Goal: Transaction & Acquisition: Purchase product/service

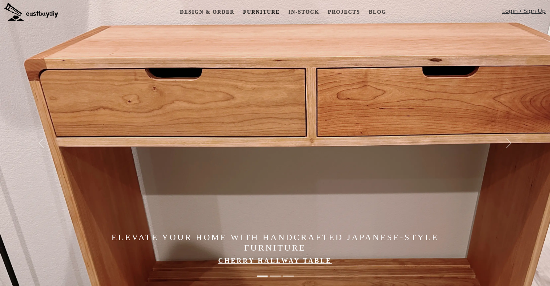
click at [264, 9] on link "Furniture" at bounding box center [261, 11] width 42 height 13
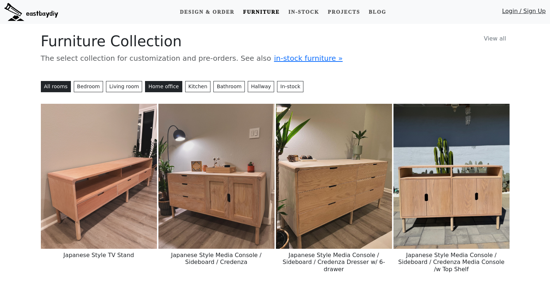
click at [147, 85] on button "Home office" at bounding box center [163, 86] width 37 height 11
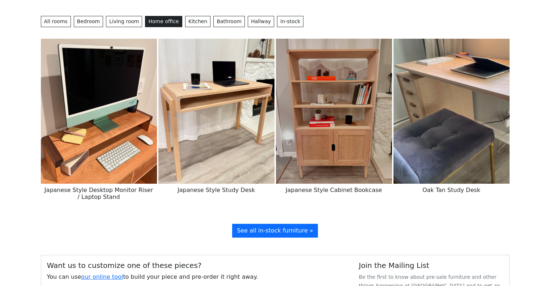
scroll to position [109, 0]
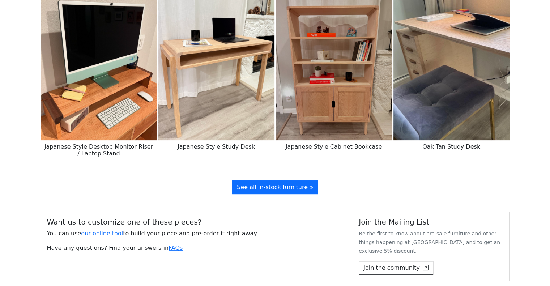
click at [320, 59] on img at bounding box center [334, 67] width 116 height 145
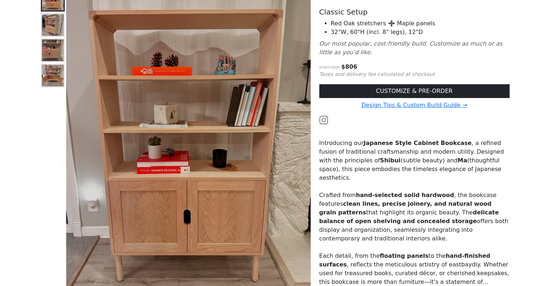
scroll to position [109, 0]
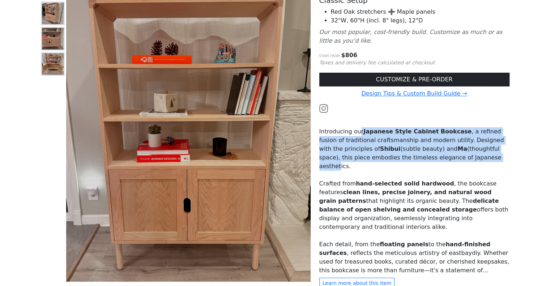
drag, startPoint x: 357, startPoint y: 131, endPoint x: 425, endPoint y: 156, distance: 72.1
click at [425, 156] on p "Introducing our Japanese Style Cabinet Bookcase , a refined fusion of tradition…" at bounding box center [414, 148] width 190 height 43
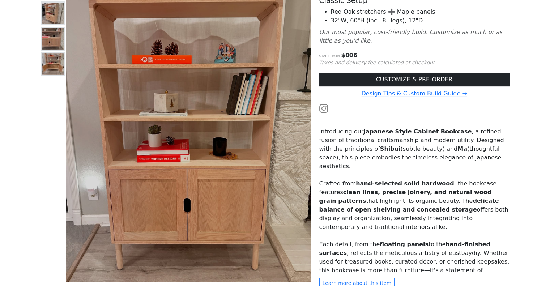
scroll to position [145, 0]
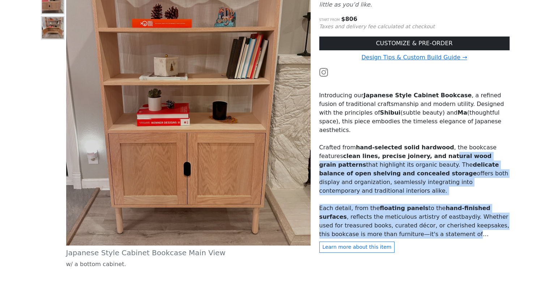
drag, startPoint x: 430, startPoint y: 160, endPoint x: 465, endPoint y: 227, distance: 75.4
click at [465, 227] on div "Introducing our Japanese Style Cabinet Bookcase , a refined fusion of tradition…" at bounding box center [414, 160] width 190 height 156
click at [465, 228] on div "Introducing our Japanese Style Cabinet Bookcase , a refined fusion of tradition…" at bounding box center [414, 160] width 190 height 156
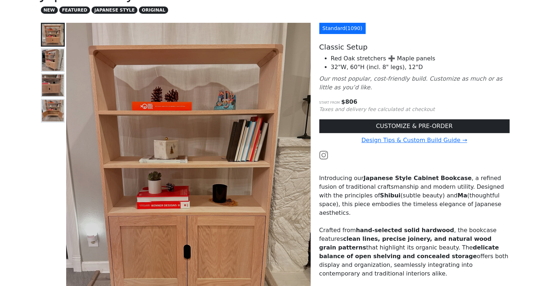
scroll to position [0, 0]
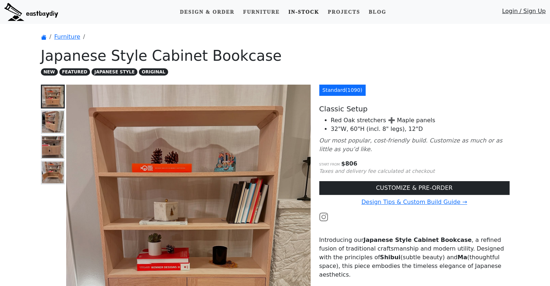
click at [295, 10] on link "In-stock" at bounding box center [303, 11] width 37 height 13
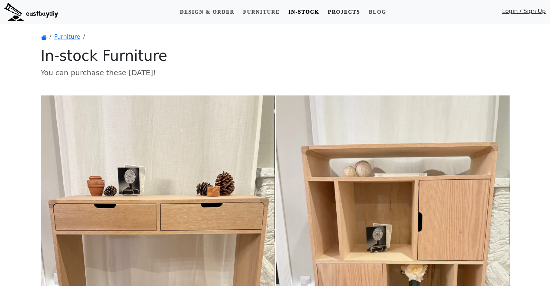
click at [342, 13] on link "Projects" at bounding box center [344, 11] width 38 height 13
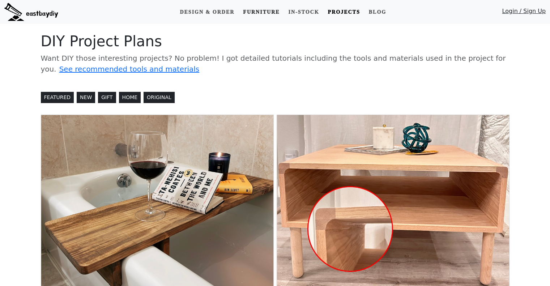
click at [268, 10] on link "Furniture" at bounding box center [261, 11] width 42 height 13
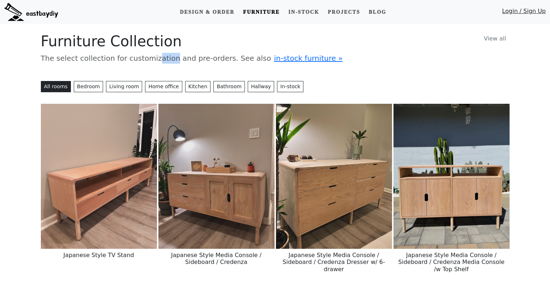
drag, startPoint x: 140, startPoint y: 58, endPoint x: 157, endPoint y: 58, distance: 16.3
click at [157, 58] on p "The select collection for customization and pre-orders. See also in-stock furni…" at bounding box center [275, 58] width 469 height 11
click at [43, 15] on img at bounding box center [31, 12] width 54 height 18
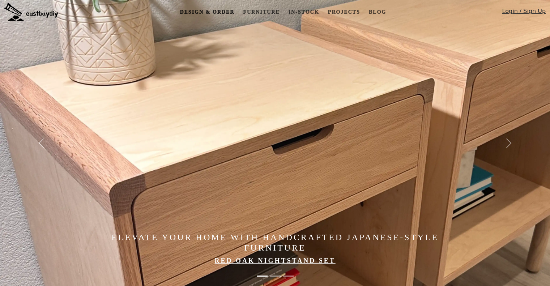
click at [207, 9] on link "Design & Order" at bounding box center [207, 11] width 60 height 13
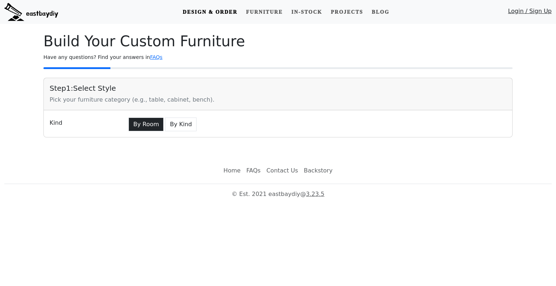
click at [153, 129] on button "By Room" at bounding box center [145, 125] width 35 height 14
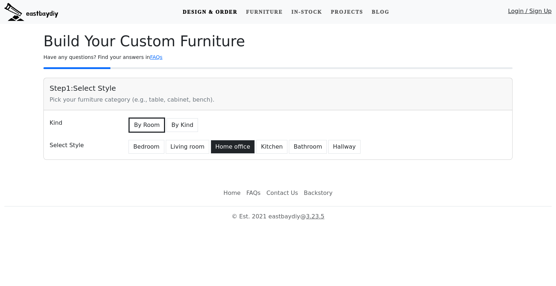
click at [214, 146] on button "Home office" at bounding box center [233, 147] width 44 height 14
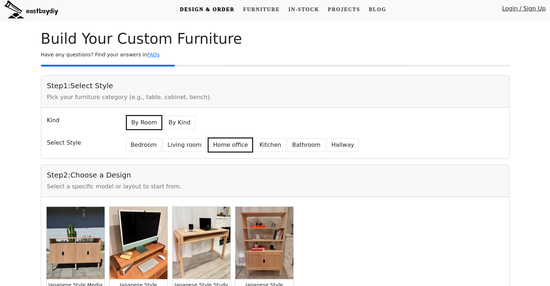
scroll to position [97, 0]
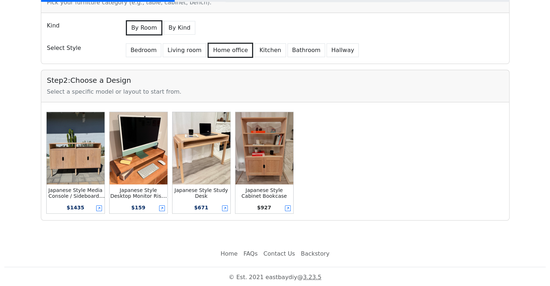
click at [74, 152] on img at bounding box center [76, 148] width 58 height 72
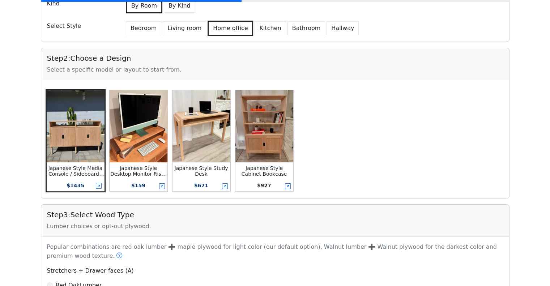
scroll to position [85, 0]
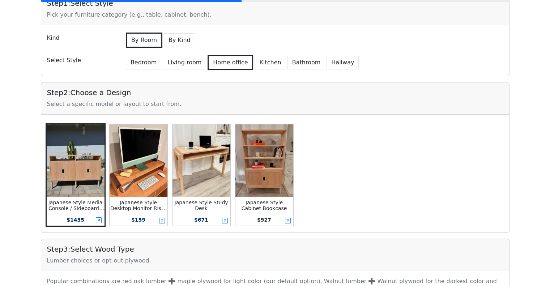
click at [263, 164] on img at bounding box center [265, 160] width 58 height 72
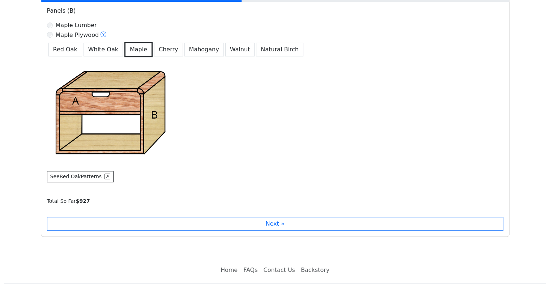
scroll to position [447, 0]
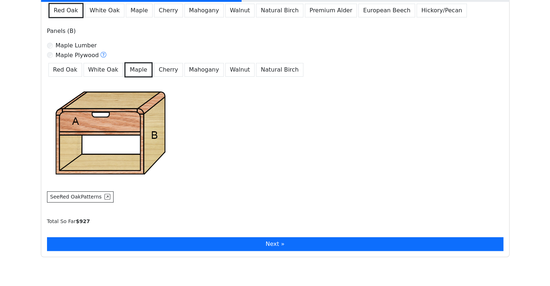
click at [268, 243] on button "Next »" at bounding box center [275, 244] width 457 height 14
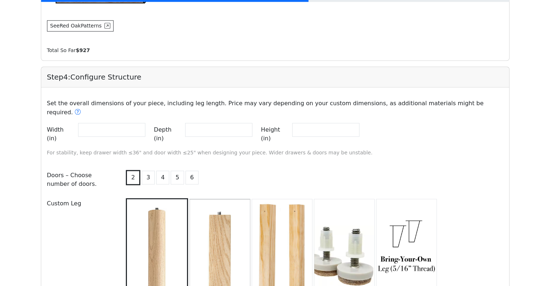
scroll to position [566, 0]
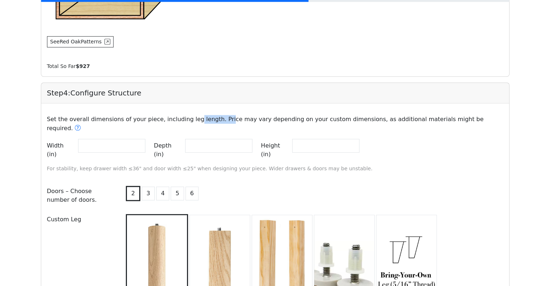
drag, startPoint x: 183, startPoint y: 114, endPoint x: 211, endPoint y: 114, distance: 27.9
click at [211, 115] on p "Set the overall dimensions of your piece, including leg length. Price may vary …" at bounding box center [275, 124] width 465 height 18
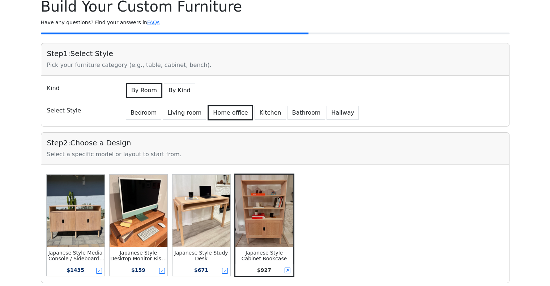
scroll to position [0, 0]
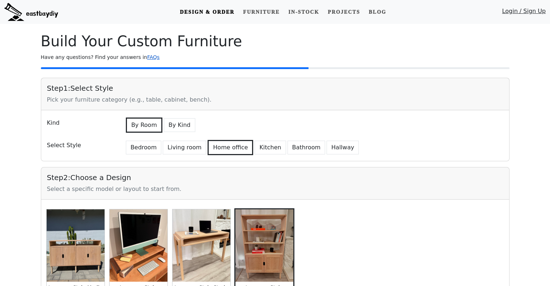
click at [147, 59] on link "FAQs" at bounding box center [153, 57] width 12 height 6
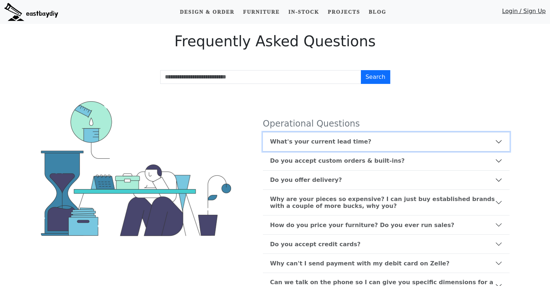
click at [337, 143] on b "What's your current lead time?" at bounding box center [320, 141] width 101 height 7
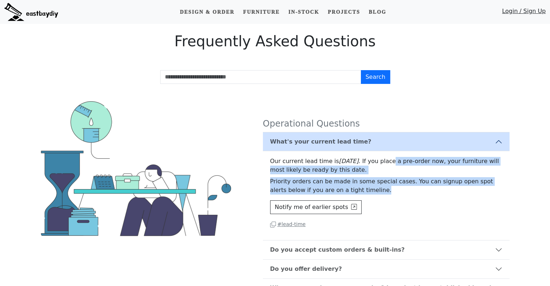
drag, startPoint x: 390, startPoint y: 157, endPoint x: 416, endPoint y: 191, distance: 42.6
click at [416, 191] on div "Our current lead time is [DATE] . If you place a pre-order now, your furniture …" at bounding box center [386, 195] width 247 height 89
click at [416, 191] on p "Priority orders can be made in some special cases. You can signup open spot ale…" at bounding box center [386, 185] width 232 height 17
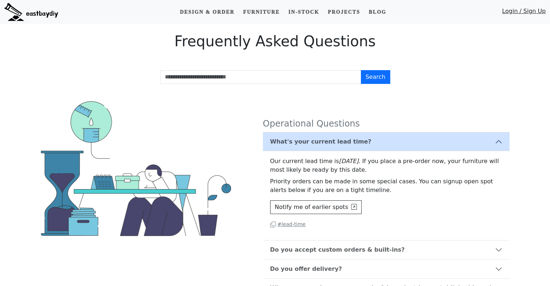
click at [416, 191] on p "Priority orders can be made in some special cases. You can signup open spot ale…" at bounding box center [386, 185] width 232 height 17
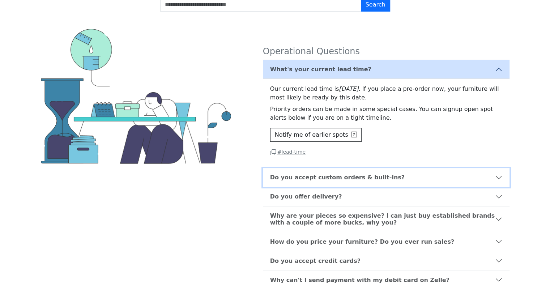
click at [360, 179] on b "Do you accept custom orders & built-ins?" at bounding box center [337, 177] width 135 height 7
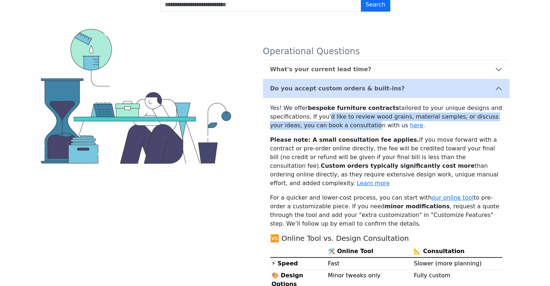
drag, startPoint x: 320, startPoint y: 118, endPoint x: 337, endPoint y: 125, distance: 18.5
click at [337, 125] on p "Yes! We offer bespoke furniture contracts tailored to your unique designs and s…" at bounding box center [386, 117] width 232 height 26
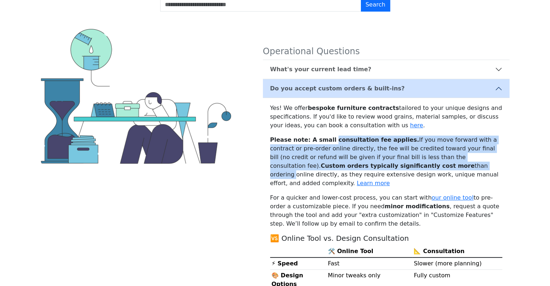
drag, startPoint x: 327, startPoint y: 139, endPoint x: 369, endPoint y: 170, distance: 52.5
click at [369, 170] on p "Please note: A small consultation fee applies. If you move forward with a contr…" at bounding box center [386, 162] width 232 height 52
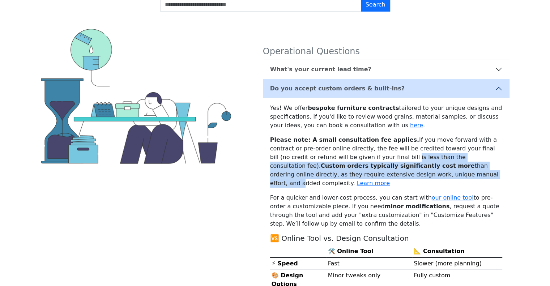
drag, startPoint x: 342, startPoint y: 153, endPoint x: 352, endPoint y: 170, distance: 20.5
click at [352, 170] on p "Please note: A small consultation fee applies. If you move forward with a contr…" at bounding box center [386, 162] width 232 height 52
drag, startPoint x: 373, startPoint y: 171, endPoint x: 354, endPoint y: 157, distance: 23.4
click at [354, 157] on p "Please note: A small consultation fee applies. If you move forward with a contr…" at bounding box center [386, 162] width 232 height 52
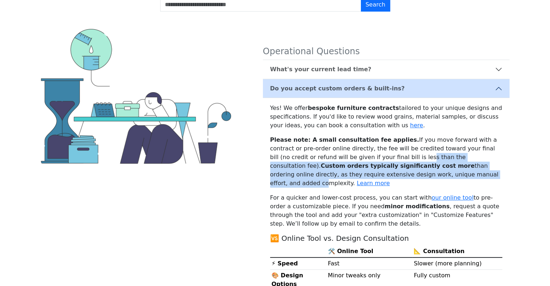
click at [354, 157] on p "Please note: A small consultation fee applies. If you move forward with a contr…" at bounding box center [386, 162] width 232 height 52
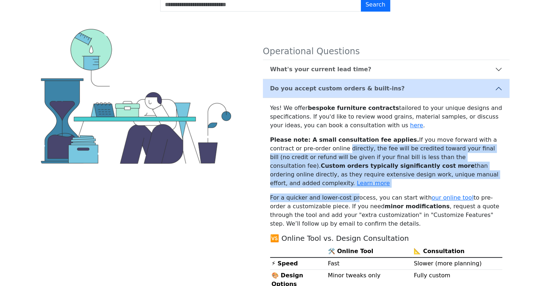
drag, startPoint x: 311, startPoint y: 152, endPoint x: 349, endPoint y: 182, distance: 48.2
click at [349, 182] on div "Yes! We offer bespoke furniture contracts tailored to your unique designs and s…" at bounding box center [386, 259] width 247 height 322
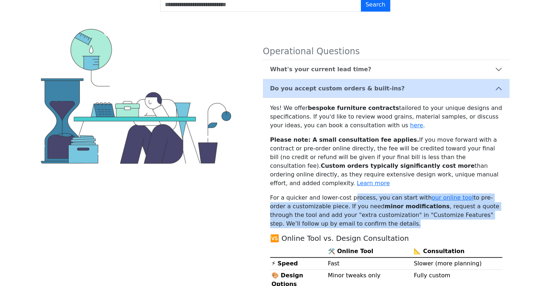
drag, startPoint x: 348, startPoint y: 190, endPoint x: 381, endPoint y: 218, distance: 43.1
click at [381, 218] on p "For a quicker and lower-cost process, you can start with our online tool to pre…" at bounding box center [386, 211] width 232 height 35
drag, startPoint x: 407, startPoint y: 218, endPoint x: 266, endPoint y: 192, distance: 142.7
click at [266, 192] on div "Yes! We offer bespoke furniture contracts tailored to your unique designs and s…" at bounding box center [386, 259] width 247 height 322
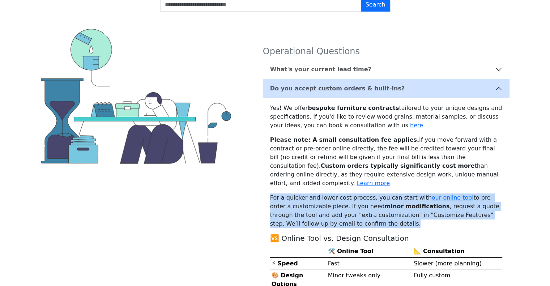
click at [292, 194] on p "For a quicker and lower-cost process, you can start with our online tool to pre…" at bounding box center [386, 211] width 232 height 35
drag, startPoint x: 274, startPoint y: 192, endPoint x: 342, endPoint y: 211, distance: 70.6
click at [342, 211] on p "For a quicker and lower-cost process, you can start with our online tool to pre…" at bounding box center [386, 211] width 232 height 35
click at [342, 212] on p "For a quicker and lower-cost process, you can start with our online tool to pre…" at bounding box center [386, 211] width 232 height 35
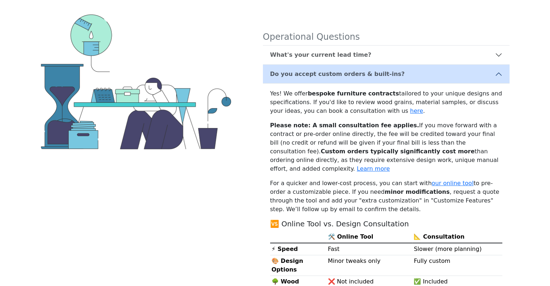
scroll to position [0, 0]
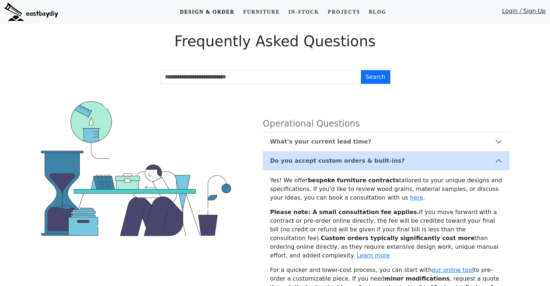
click at [219, 13] on link "Design & Order" at bounding box center [207, 11] width 60 height 13
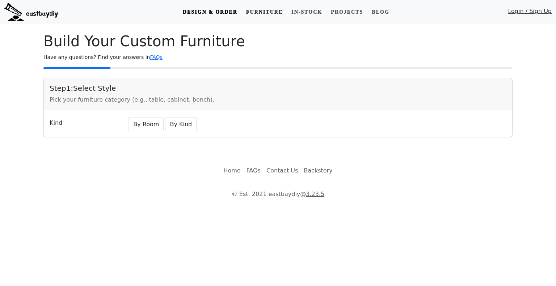
click at [258, 16] on link "Furniture" at bounding box center [264, 11] width 42 height 13
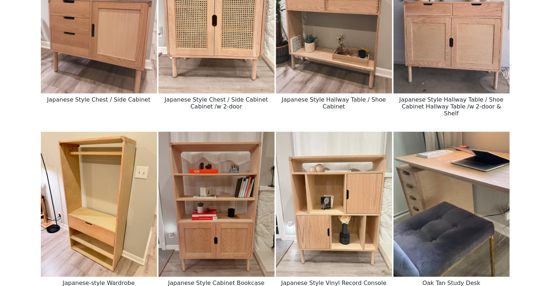
scroll to position [1013, 0]
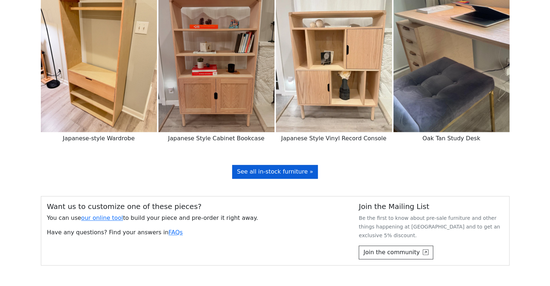
click at [292, 168] on span "See all in-stock furniture »" at bounding box center [275, 171] width 76 height 7
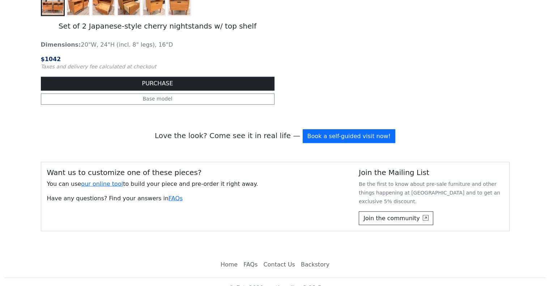
scroll to position [1271, 0]
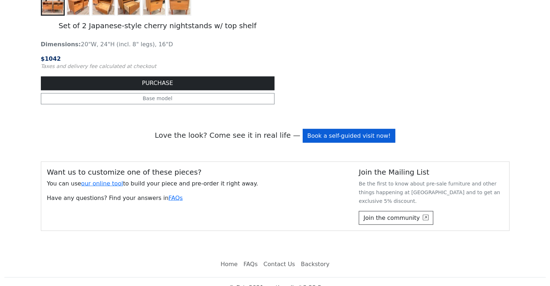
click at [326, 135] on link "Book a self-guided visit now!" at bounding box center [349, 136] width 93 height 14
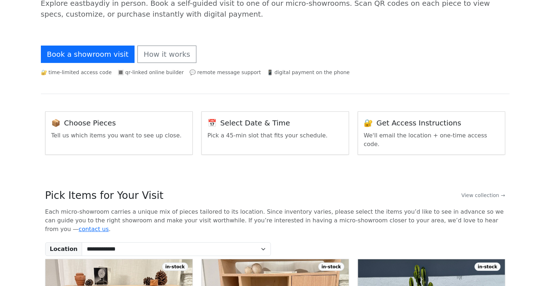
scroll to position [109, 0]
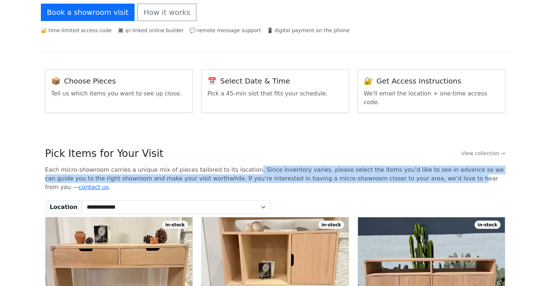
drag, startPoint x: 236, startPoint y: 157, endPoint x: 379, endPoint y: 170, distance: 143.5
click at [379, 170] on p "Each micro-showroom carries a unique mix of pieces tailored to its location. Si…" at bounding box center [275, 179] width 460 height 26
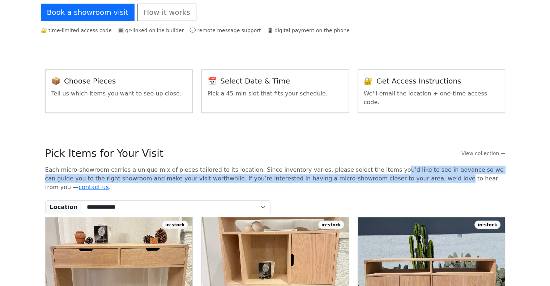
drag, startPoint x: 366, startPoint y: 166, endPoint x: 364, endPoint y: 161, distance: 5.4
click at [364, 166] on p "Each micro-showroom carries a unique mix of pieces tailored to its location. Si…" at bounding box center [275, 179] width 460 height 26
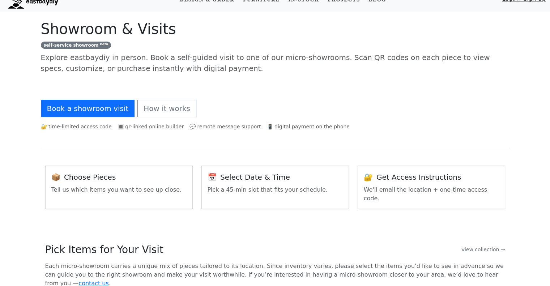
scroll to position [0, 0]
